Goal: Task Accomplishment & Management: Manage account settings

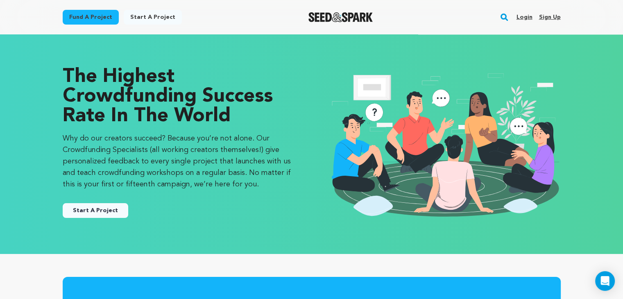
click at [524, 17] on link "Login" at bounding box center [524, 17] width 16 height 13
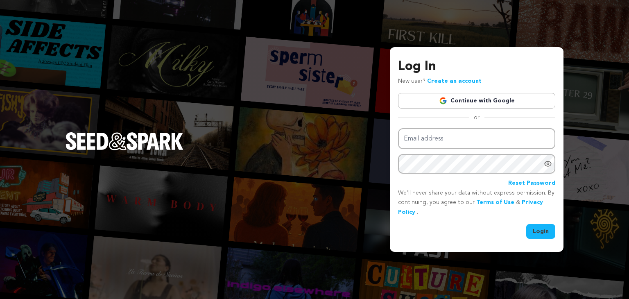
click at [473, 97] on link "Continue with Google" at bounding box center [476, 101] width 157 height 16
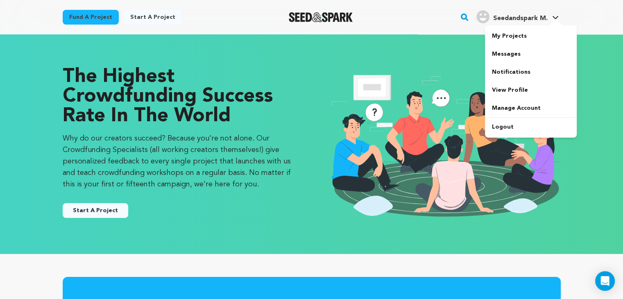
click at [519, 33] on link "My Projects" at bounding box center [531, 36] width 92 height 18
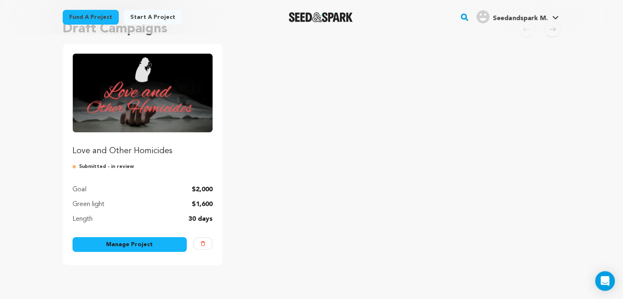
scroll to position [91, 0]
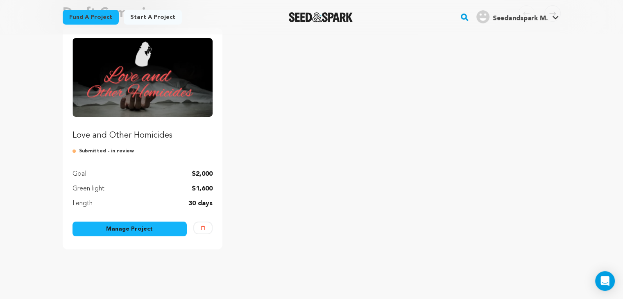
click at [200, 170] on p "$2,000" at bounding box center [202, 174] width 21 height 10
